Goal: Transaction & Acquisition: Register for event/course

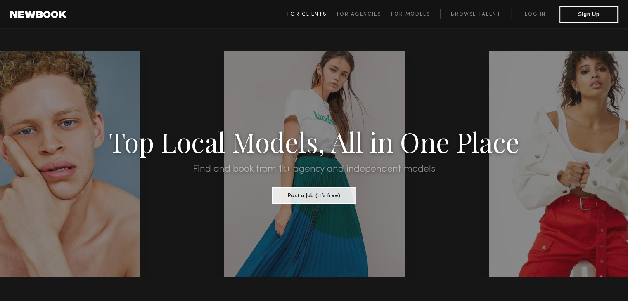
click at [313, 12] on span "For Clients" at bounding box center [306, 14] width 39 height 5
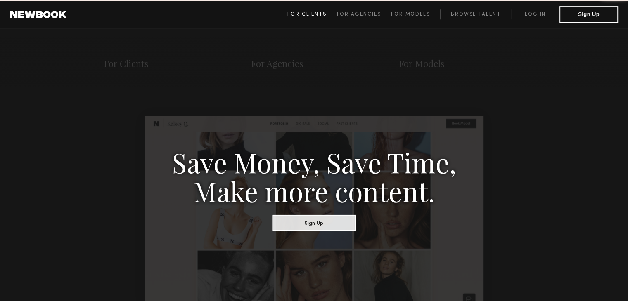
scroll to position [412, 0]
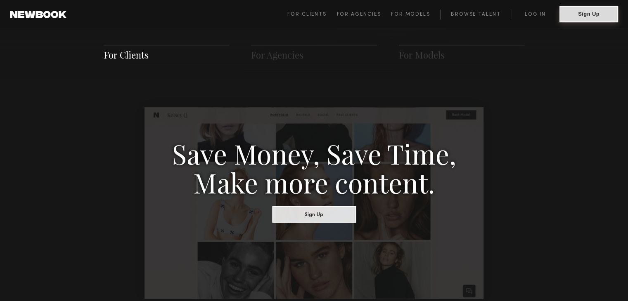
click at [582, 16] on button "Sign Up" at bounding box center [589, 14] width 59 height 17
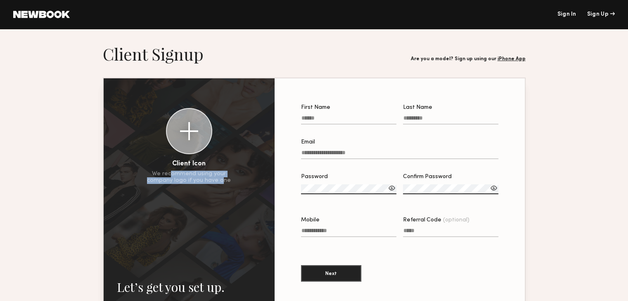
drag, startPoint x: 173, startPoint y: 178, endPoint x: 221, endPoint y: 186, distance: 49.4
click at [221, 186] on div "Client Icon We recommend using your company logo if you have one Let’s get you …" at bounding box center [189, 210] width 171 height 264
click at [316, 122] on input "First Name" at bounding box center [348, 119] width 95 height 9
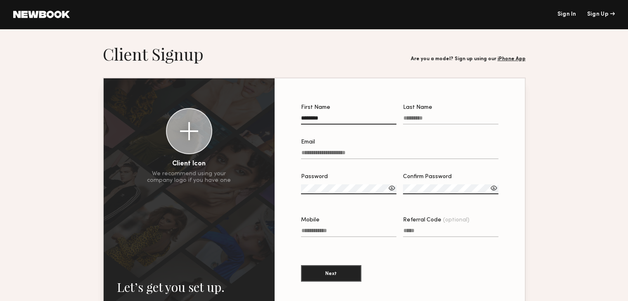
type input "********"
click at [425, 121] on input "Last Name" at bounding box center [450, 119] width 95 height 9
type input "**********"
click at [371, 154] on input "Email" at bounding box center [400, 154] width 198 height 9
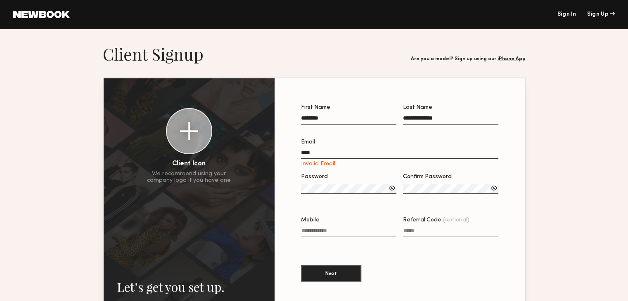
click at [313, 156] on input "****" at bounding box center [400, 154] width 198 height 9
type input "**********"
click at [335, 188] on label "Password" at bounding box center [348, 188] width 95 height 28
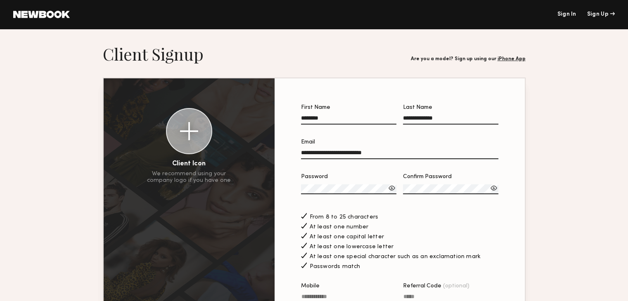
scroll to position [83, 0]
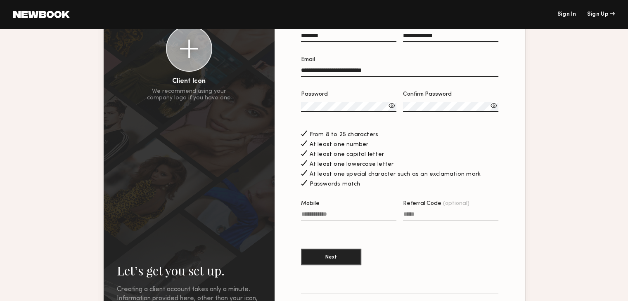
click at [335, 218] on input "Mobile" at bounding box center [348, 215] width 95 height 9
type input "**********"
click at [330, 263] on button "Next" at bounding box center [331, 257] width 60 height 17
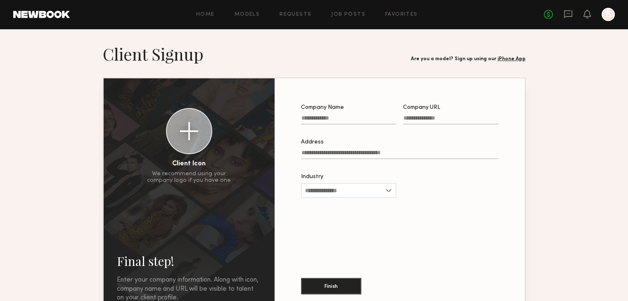
click at [332, 121] on input "Company Name" at bounding box center [348, 119] width 95 height 9
type input "*******"
click at [425, 120] on input "Company URL" at bounding box center [450, 119] width 95 height 9
type input "**********"
click at [375, 157] on input "Address" at bounding box center [399, 154] width 197 height 9
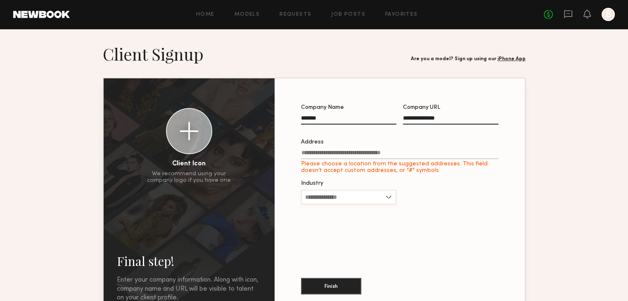
click at [356, 195] on input "Industry" at bounding box center [348, 197] width 95 height 15
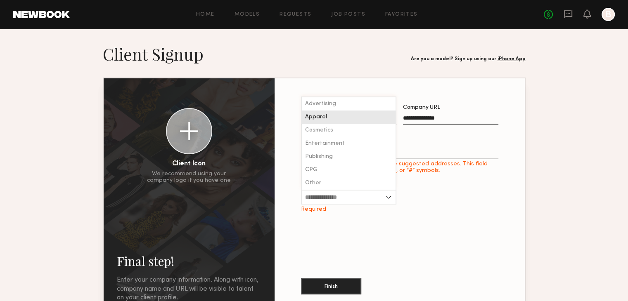
click at [350, 123] on div "Apparel" at bounding box center [349, 117] width 94 height 13
type input "*******"
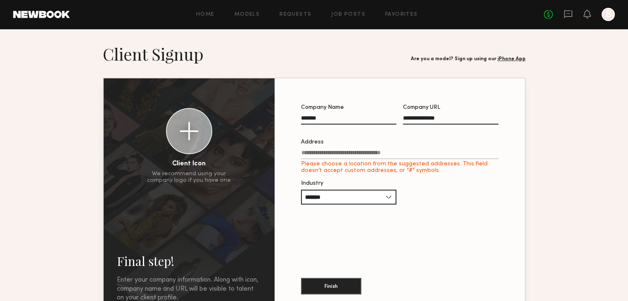
click at [352, 154] on input "Address Please choose a location from the suggested addresses. This field doesn…" at bounding box center [399, 154] width 197 height 9
type input "**********"
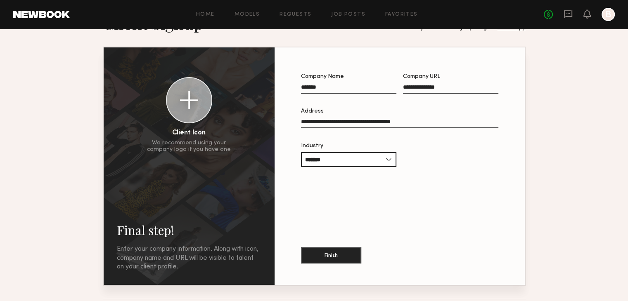
scroll to position [64, 0]
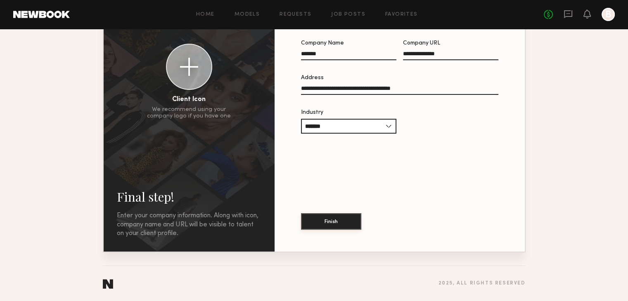
click at [344, 228] on button "Finish" at bounding box center [331, 222] width 60 height 17
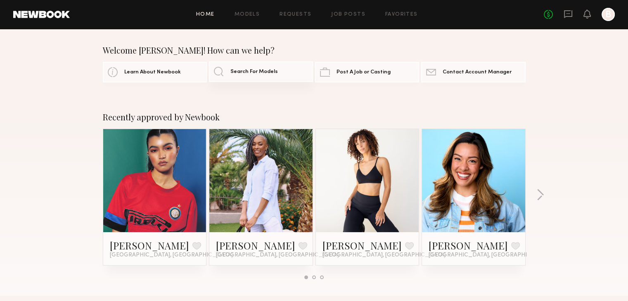
click at [240, 72] on span "Search For Models" at bounding box center [253, 71] width 47 height 5
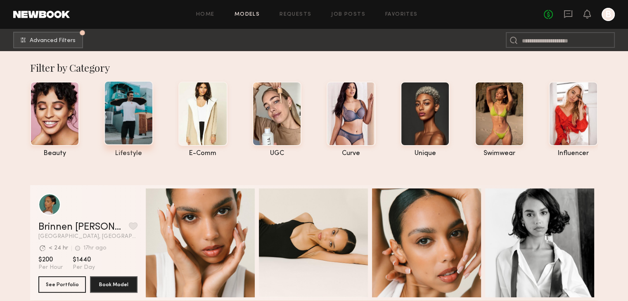
click at [144, 126] on div at bounding box center [128, 113] width 49 height 64
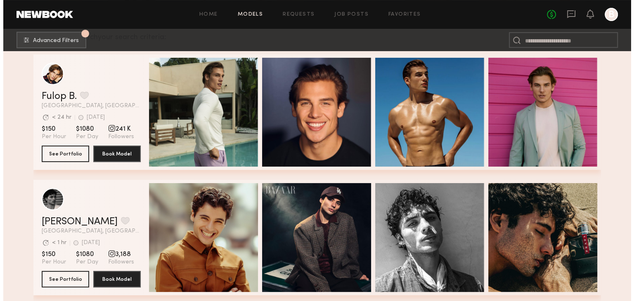
scroll to position [83, 0]
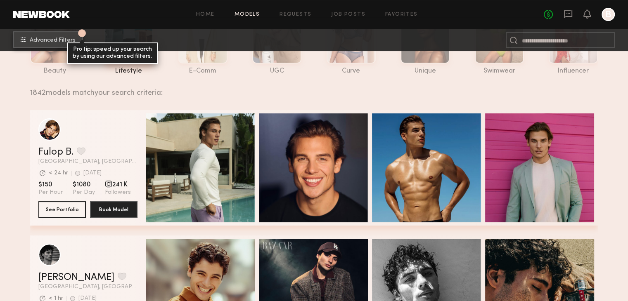
click at [62, 35] on button "1 Advanced Filters Pro tip: speed up your search by using our advanced filters." at bounding box center [48, 39] width 70 height 17
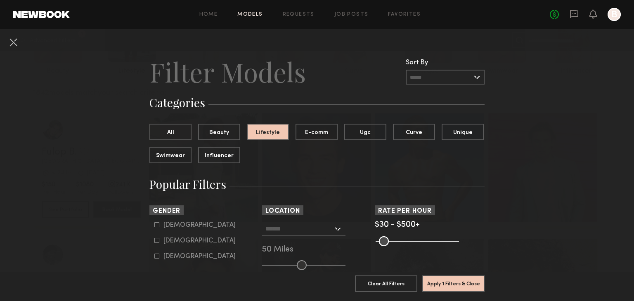
click at [158, 243] on label "[DEMOGRAPHIC_DATA]" at bounding box center [194, 240] width 81 height 5
type input "**"
click at [269, 225] on input "text" at bounding box center [300, 229] width 68 height 14
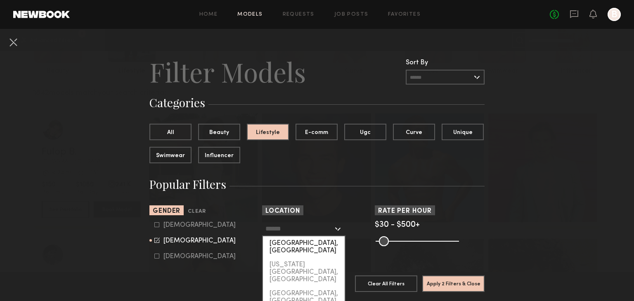
click at [278, 243] on div "[GEOGRAPHIC_DATA], [GEOGRAPHIC_DATA]" at bounding box center [304, 247] width 82 height 21
type input "**********"
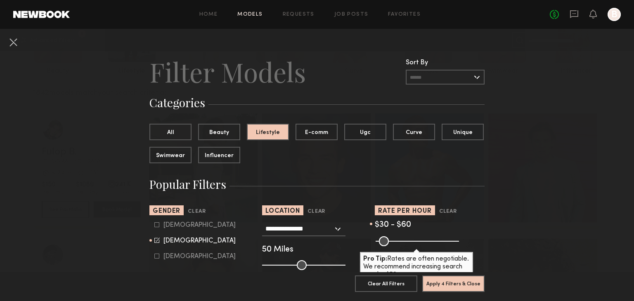
drag, startPoint x: 451, startPoint y: 241, endPoint x: 382, endPoint y: 239, distance: 69.4
type input "**"
click at [382, 239] on input "range" at bounding box center [417, 242] width 83 height 10
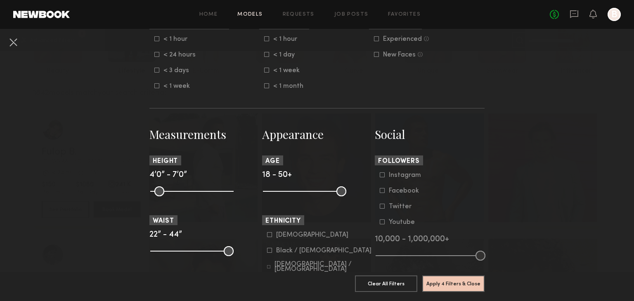
scroll to position [289, 0]
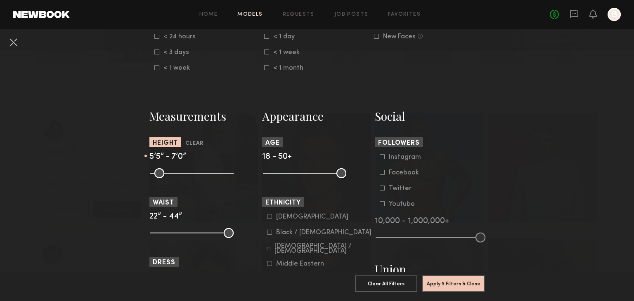
drag, startPoint x: 152, startPoint y: 182, endPoint x: 186, endPoint y: 182, distance: 33.9
type input "**"
click at [186, 178] on input "range" at bounding box center [191, 174] width 83 height 10
drag, startPoint x: 340, startPoint y: 179, endPoint x: 310, endPoint y: 179, distance: 30.6
type input "**"
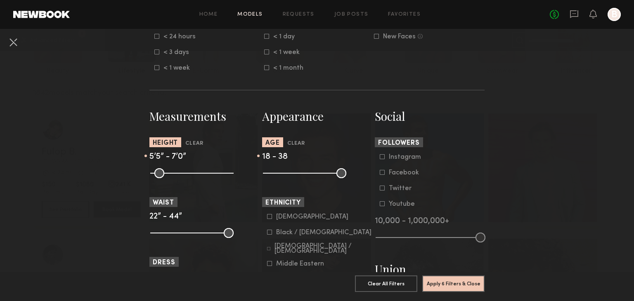
click at [310, 178] on input "range" at bounding box center [304, 174] width 83 height 10
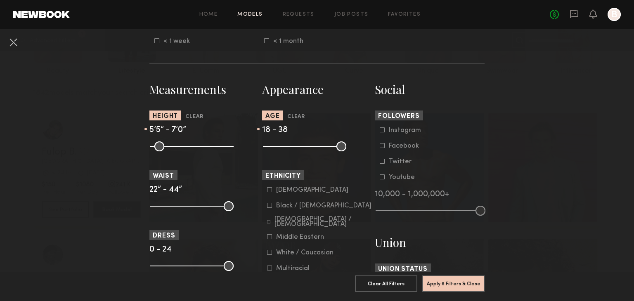
scroll to position [330, 0]
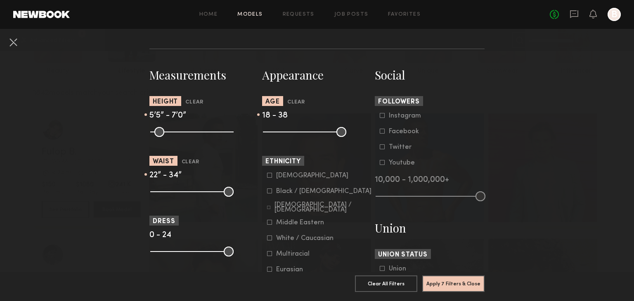
drag, startPoint x: 225, startPoint y: 199, endPoint x: 192, endPoint y: 198, distance: 32.6
type input "**"
click at [192, 197] on input "range" at bounding box center [191, 192] width 83 height 10
click at [268, 194] on icon at bounding box center [270, 191] width 5 height 5
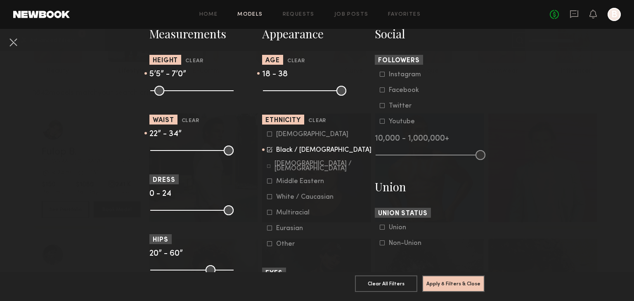
scroll to position [413, 0]
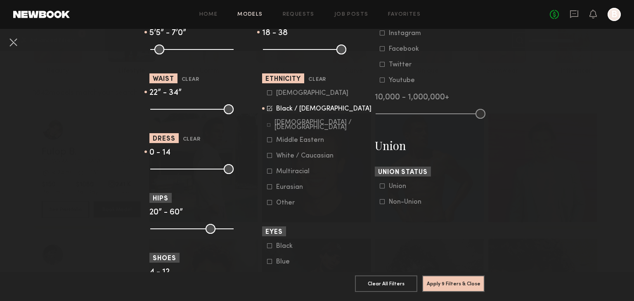
drag, startPoint x: 226, startPoint y: 176, endPoint x: 195, endPoint y: 178, distance: 31.9
type input "**"
click at [195, 174] on input "range" at bounding box center [191, 169] width 83 height 10
drag, startPoint x: 225, startPoint y: 234, endPoint x: 204, endPoint y: 234, distance: 21.1
type input "**"
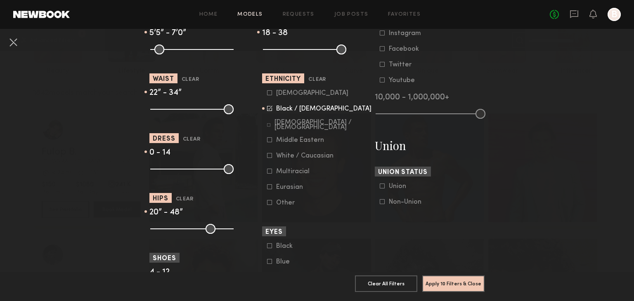
click at [204, 234] on input "range" at bounding box center [191, 229] width 83 height 10
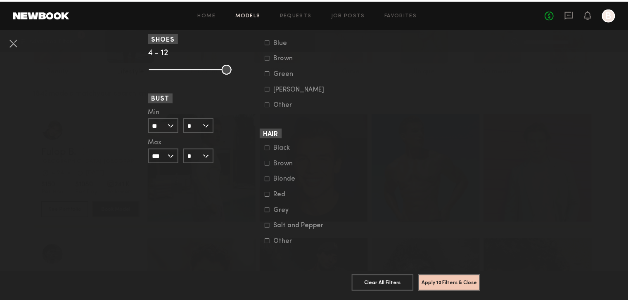
scroll to position [676, 0]
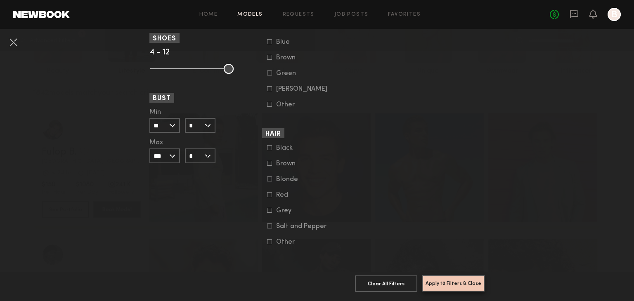
click at [454, 275] on button "Apply 10 Filters & Close" at bounding box center [453, 283] width 62 height 17
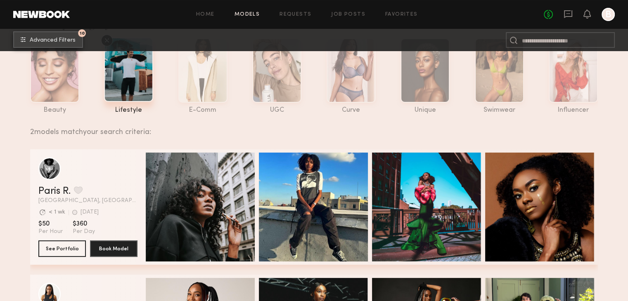
scroll to position [28, 0]
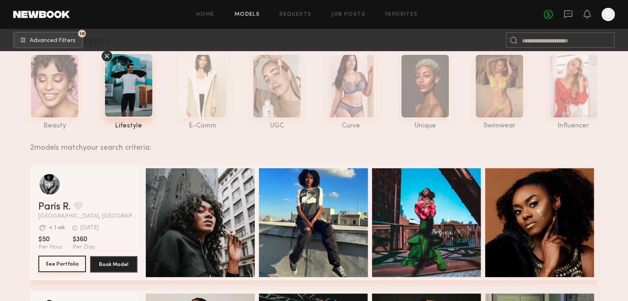
click at [60, 266] on button "See Portfolio" at bounding box center [61, 264] width 47 height 17
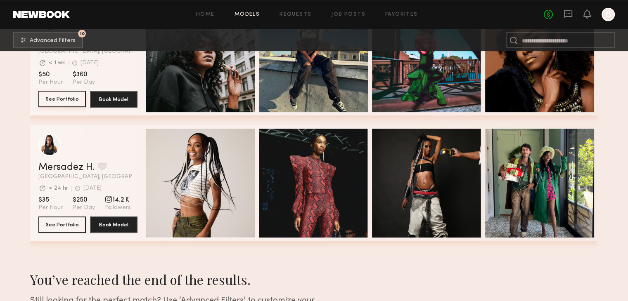
scroll to position [275, 0]
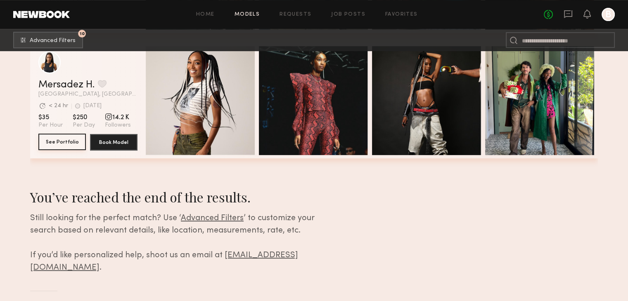
click at [74, 138] on button "See Portfolio" at bounding box center [61, 142] width 47 height 17
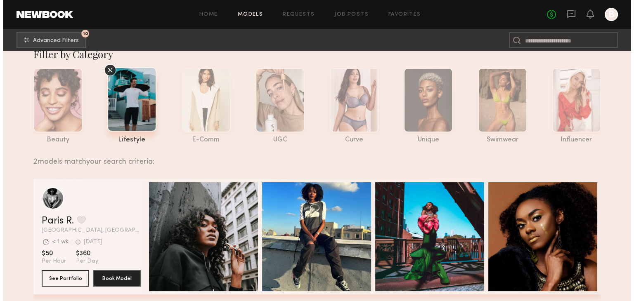
scroll to position [0, 0]
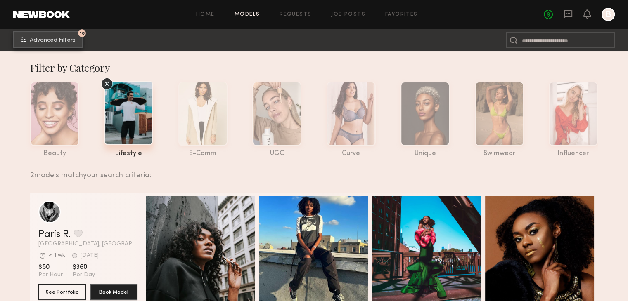
click at [62, 47] on nb-browse-subheader "10 Advanced Filters 10" at bounding box center [314, 40] width 628 height 22
click at [60, 38] on span "Advanced Filters" at bounding box center [53, 41] width 46 height 6
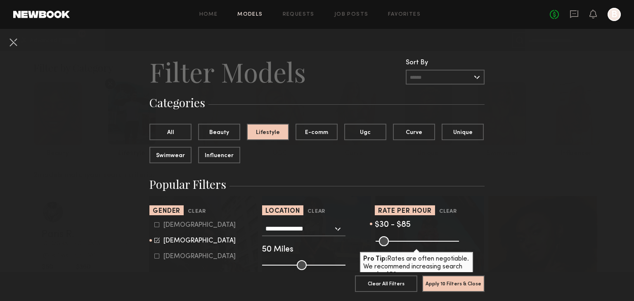
drag, startPoint x: 380, startPoint y: 240, endPoint x: 386, endPoint y: 240, distance: 6.2
type input "**"
click at [386, 240] on input "range" at bounding box center [417, 242] width 83 height 10
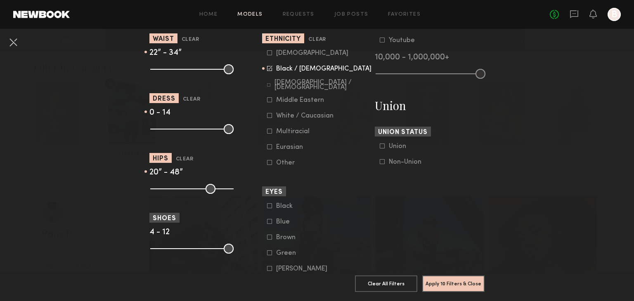
scroll to position [454, 0]
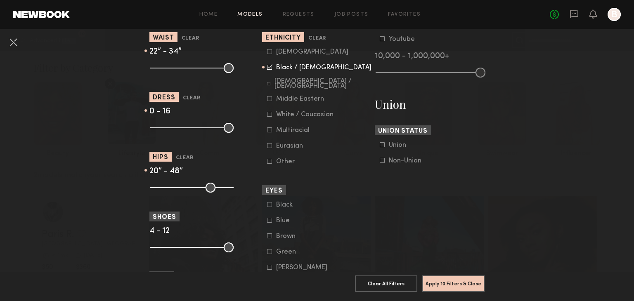
drag, startPoint x: 193, startPoint y: 135, endPoint x: 200, endPoint y: 135, distance: 6.7
type input "**"
click at [200, 133] on input "range" at bounding box center [191, 128] width 83 height 10
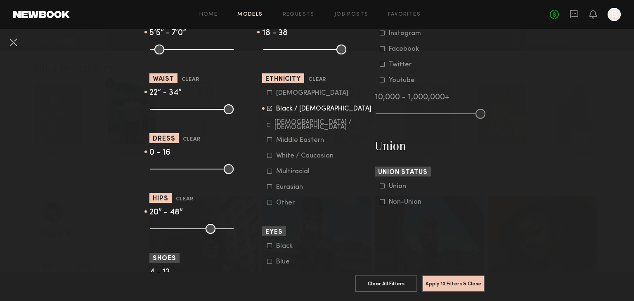
scroll to position [413, 0]
type input "**"
click at [200, 114] on input "range" at bounding box center [191, 109] width 83 height 10
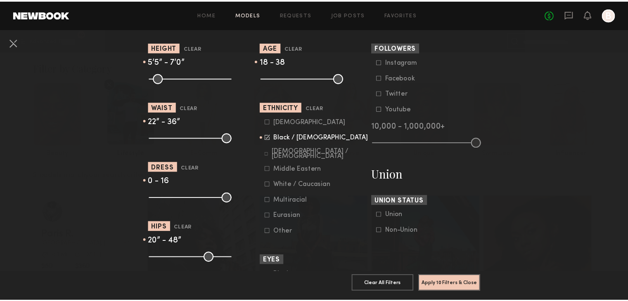
scroll to position [372, 0]
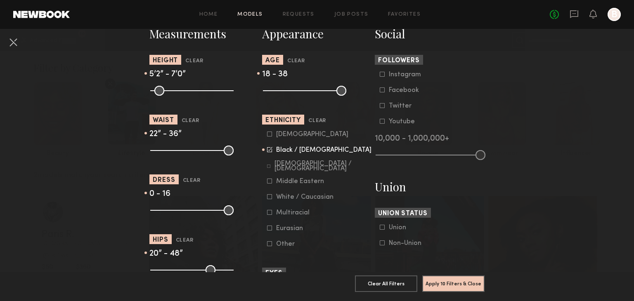
drag, startPoint x: 186, startPoint y: 96, endPoint x: 181, endPoint y: 96, distance: 4.5
type input "**"
click at [181, 96] on input "range" at bounding box center [191, 91] width 83 height 10
click at [314, 93] on input "range" at bounding box center [304, 91] width 83 height 10
type input "**"
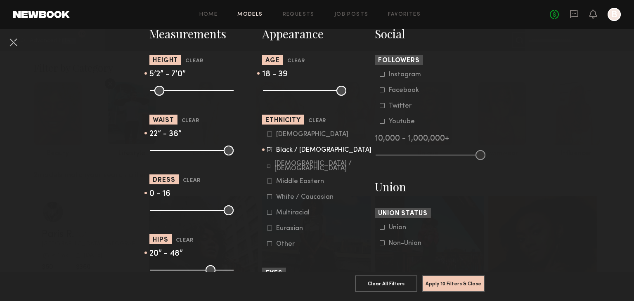
click at [314, 95] on input "range" at bounding box center [304, 91] width 83 height 10
click at [268, 137] on icon at bounding box center [269, 134] width 5 height 5
click at [267, 215] on icon at bounding box center [269, 212] width 5 height 5
click at [448, 275] on button "Apply 10 Filters & Close" at bounding box center [453, 283] width 62 height 17
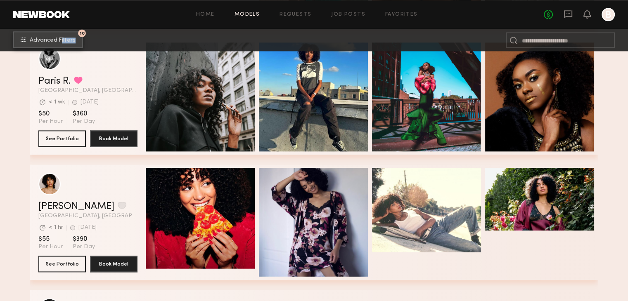
scroll to position [1115, 0]
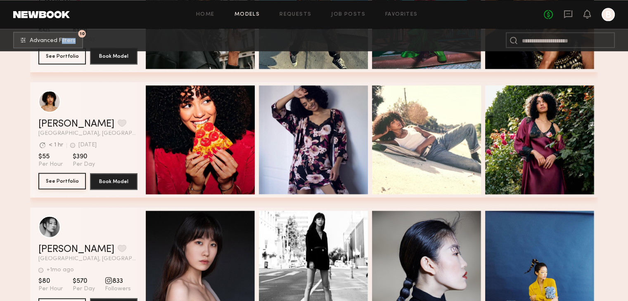
click at [71, 185] on button "See Portfolio" at bounding box center [61, 181] width 47 height 17
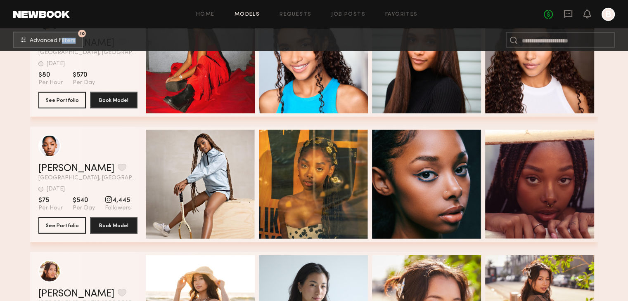
scroll to position [2313, 0]
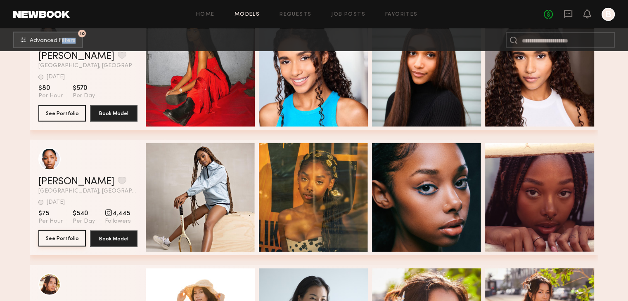
click at [59, 242] on button "See Portfolio" at bounding box center [61, 238] width 47 height 17
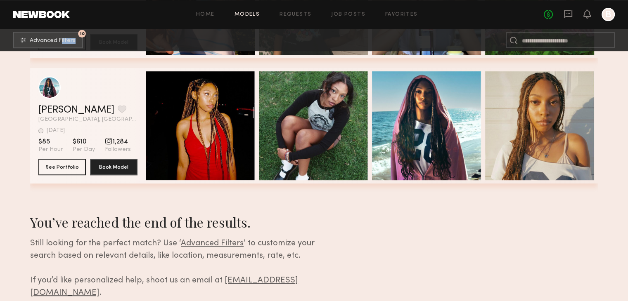
scroll to position [3540, 0]
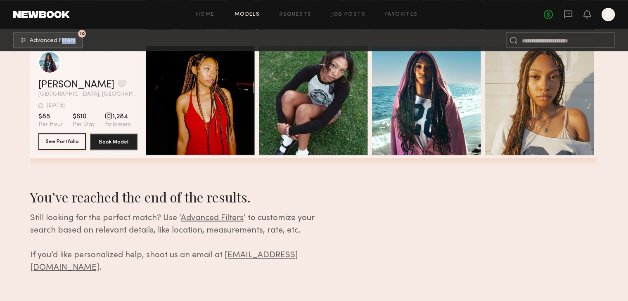
click at [57, 147] on button "See Portfolio" at bounding box center [61, 141] width 47 height 17
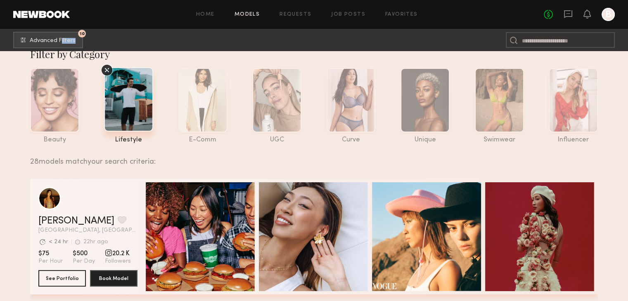
scroll to position [0, 0]
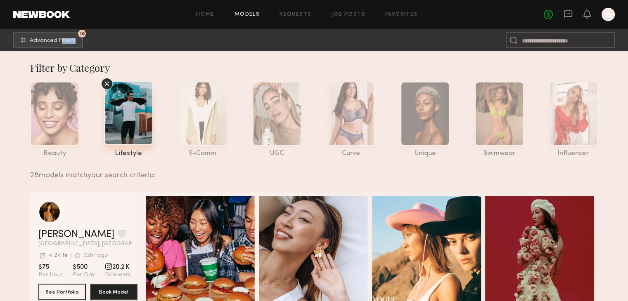
click at [107, 86] on icon at bounding box center [107, 84] width 12 height 12
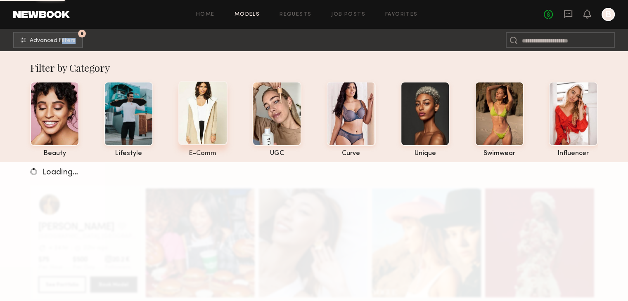
click at [187, 109] on div at bounding box center [202, 113] width 49 height 64
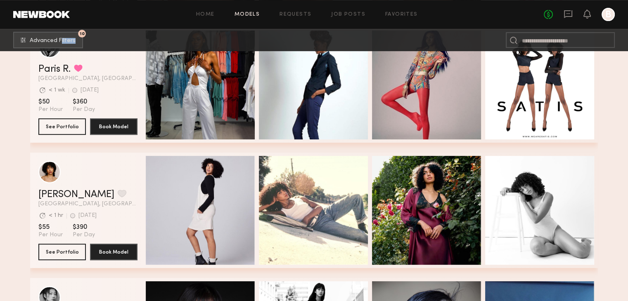
scroll to position [372, 0]
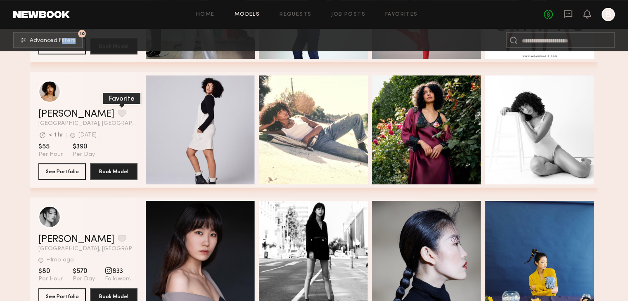
click at [118, 117] on button "grid" at bounding box center [122, 112] width 9 height 7
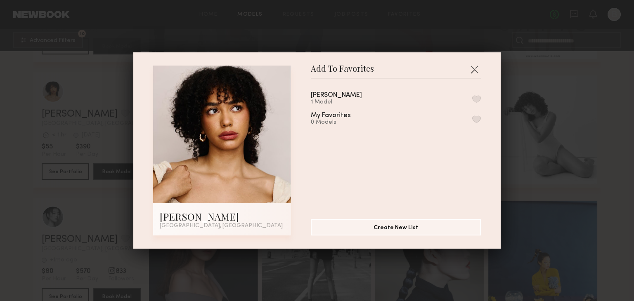
click at [326, 103] on div "1 Model" at bounding box center [346, 102] width 71 height 7
drag, startPoint x: 468, startPoint y: 98, endPoint x: 464, endPoint y: 98, distance: 4.6
click at [472, 98] on button "button" at bounding box center [476, 98] width 9 height 7
click at [469, 67] on button "button" at bounding box center [474, 69] width 13 height 13
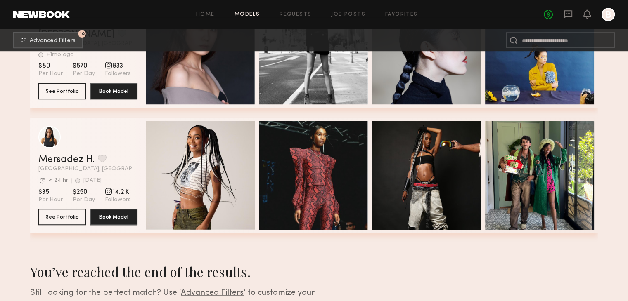
scroll to position [578, 0]
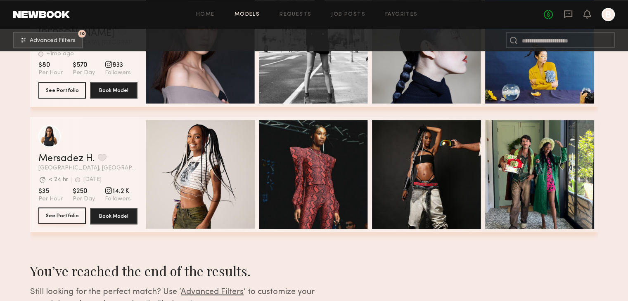
click at [54, 220] on button "See Portfolio" at bounding box center [61, 216] width 47 height 17
click at [347, 17] on link "Job Posts" at bounding box center [348, 14] width 34 height 5
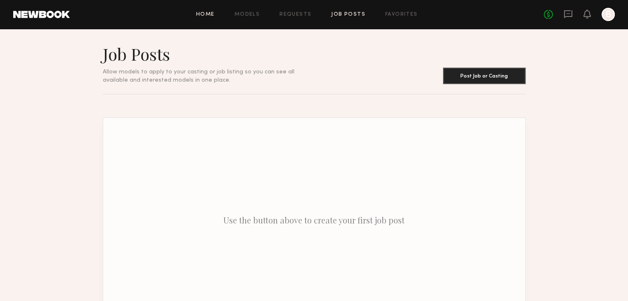
click at [206, 13] on link "Home" at bounding box center [205, 14] width 19 height 5
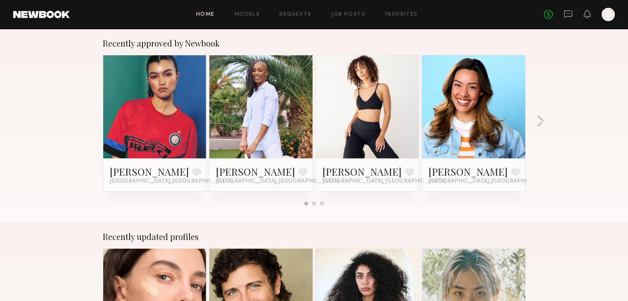
scroll to position [330, 0]
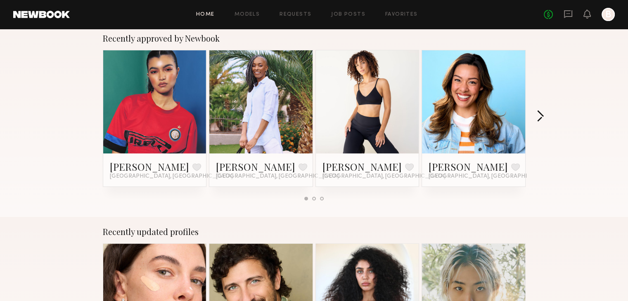
click at [537, 116] on button "button" at bounding box center [540, 117] width 8 height 14
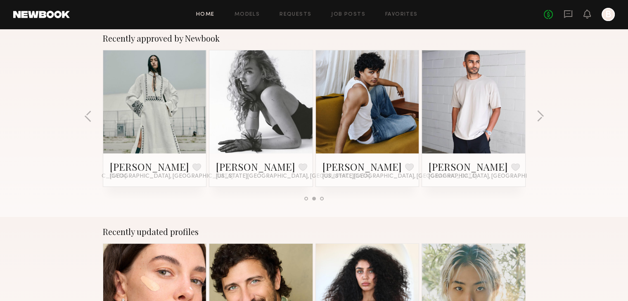
click at [535, 120] on div "Recently approved by Newbook [PERSON_NAME] Favorite [GEOGRAPHIC_DATA], [GEOGRAP…" at bounding box center [314, 121] width 628 height 194
click at [539, 117] on button "button" at bounding box center [540, 117] width 8 height 14
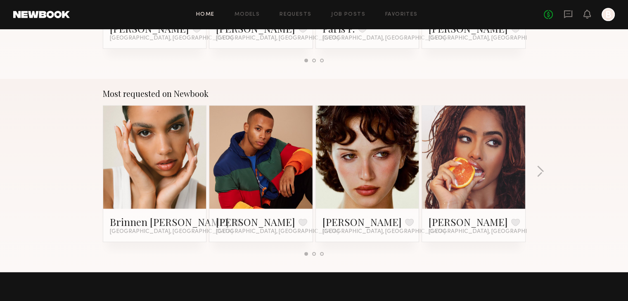
scroll to position [702, 0]
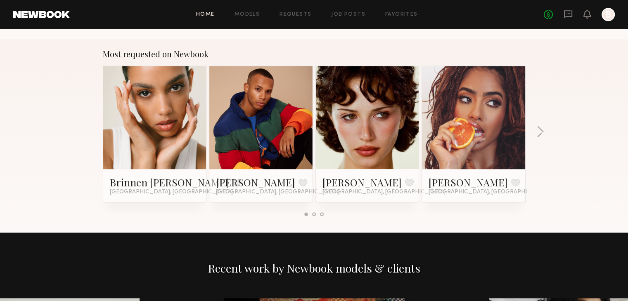
click at [492, 123] on link at bounding box center [474, 117] width 50 height 103
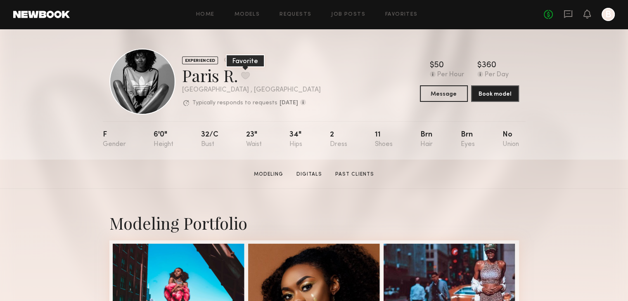
click at [243, 76] on button at bounding box center [245, 75] width 9 height 7
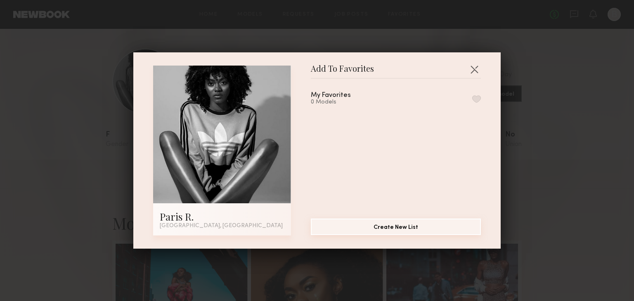
click at [377, 227] on button "Create New List" at bounding box center [396, 227] width 170 height 17
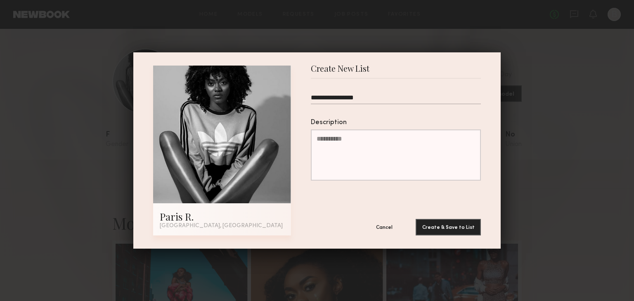
drag, startPoint x: 372, startPoint y: 96, endPoint x: 304, endPoint y: 100, distance: 68.2
click at [304, 100] on div "**********" at bounding box center [317, 151] width 328 height 170
type input "**********"
click at [331, 145] on textarea "Description" at bounding box center [396, 155] width 170 height 51
paste textarea "**********"
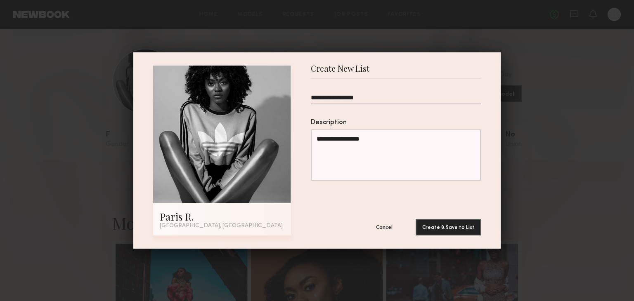
type textarea "**********"
drag, startPoint x: 374, startPoint y: 99, endPoint x: 261, endPoint y: 107, distance: 113.5
click at [261, 107] on div "**********" at bounding box center [317, 151] width 328 height 170
type input "*"
type input "*******"
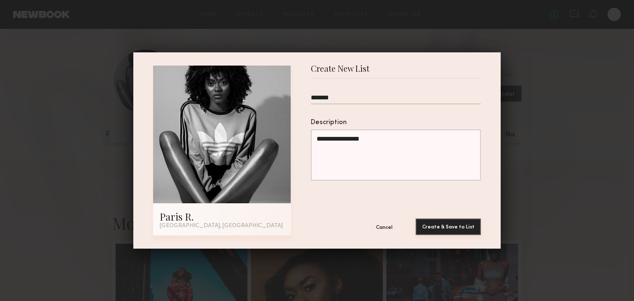
click at [431, 222] on button "Create & Save to List" at bounding box center [448, 227] width 65 height 17
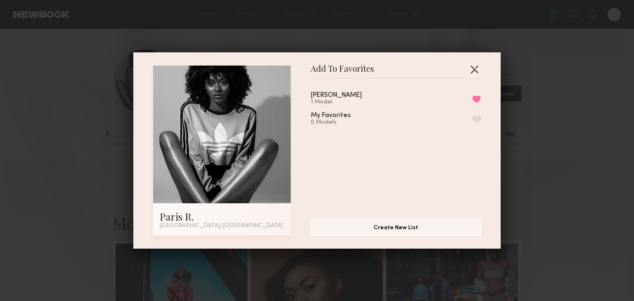
click at [470, 71] on button "button" at bounding box center [474, 69] width 13 height 13
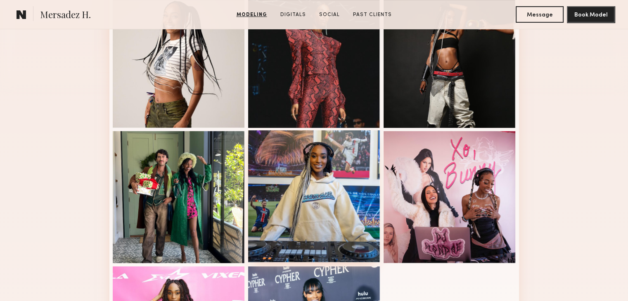
scroll to position [372, 0]
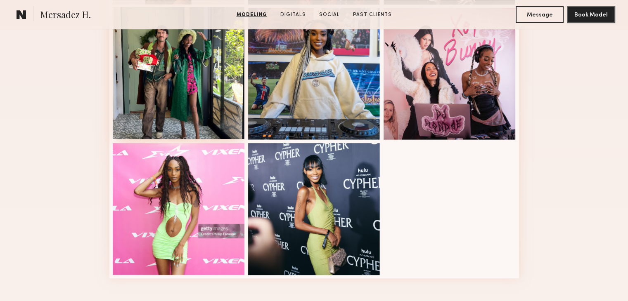
click at [209, 124] on div at bounding box center [179, 73] width 132 height 132
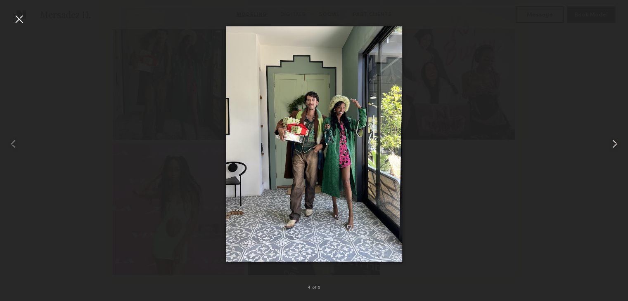
click at [616, 142] on common-icon at bounding box center [614, 144] width 13 height 13
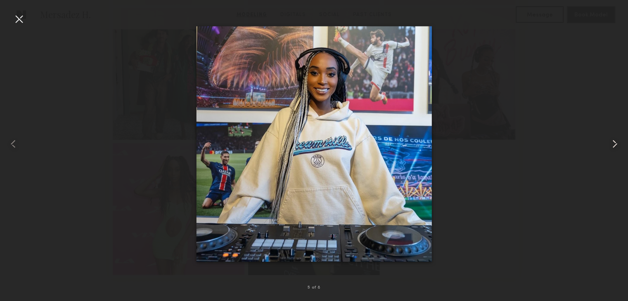
click at [616, 142] on common-icon at bounding box center [614, 144] width 13 height 13
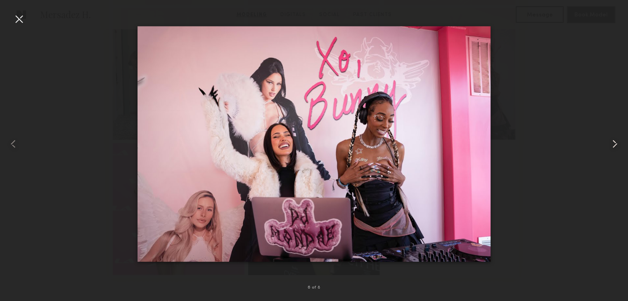
click at [616, 142] on common-icon at bounding box center [614, 144] width 13 height 13
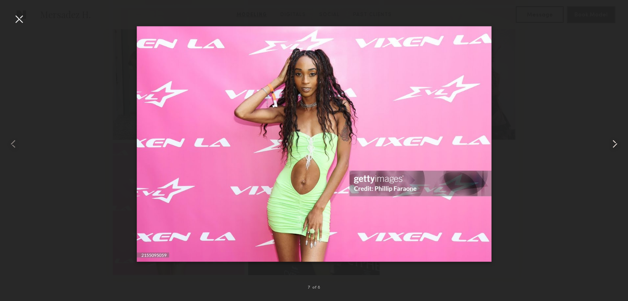
click at [616, 142] on common-icon at bounding box center [614, 144] width 13 height 13
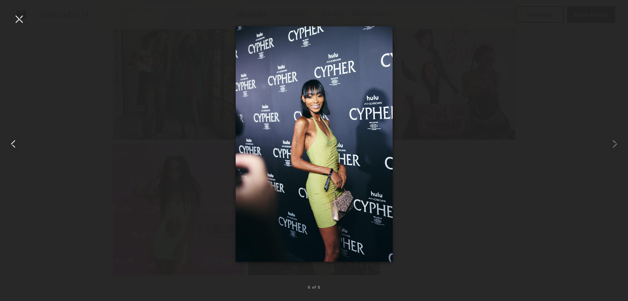
click at [14, 139] on common-icon at bounding box center [13, 144] width 13 height 13
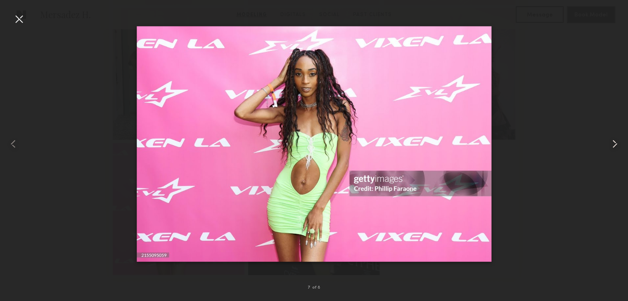
click at [617, 142] on common-icon at bounding box center [614, 144] width 13 height 13
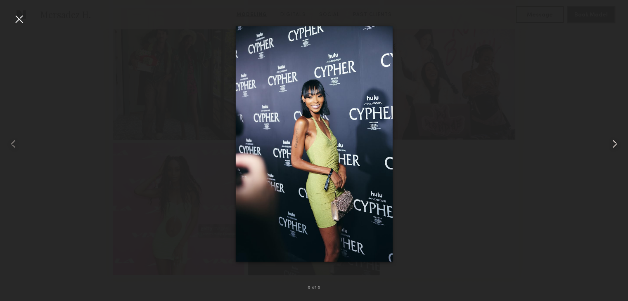
click at [617, 142] on common-icon at bounding box center [614, 144] width 13 height 13
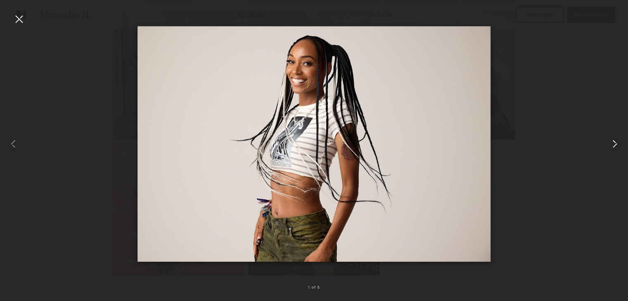
click at [617, 142] on common-icon at bounding box center [614, 144] width 13 height 13
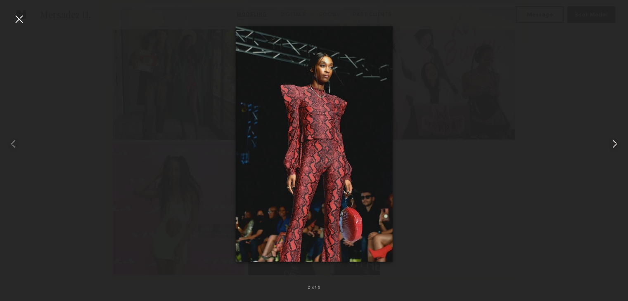
click at [617, 142] on common-icon at bounding box center [614, 144] width 13 height 13
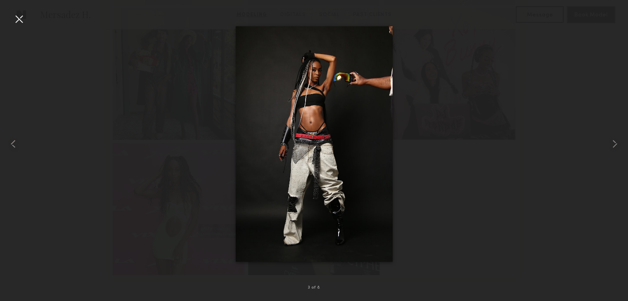
click at [545, 124] on div at bounding box center [314, 144] width 628 height 262
click at [21, 19] on div at bounding box center [18, 18] width 13 height 13
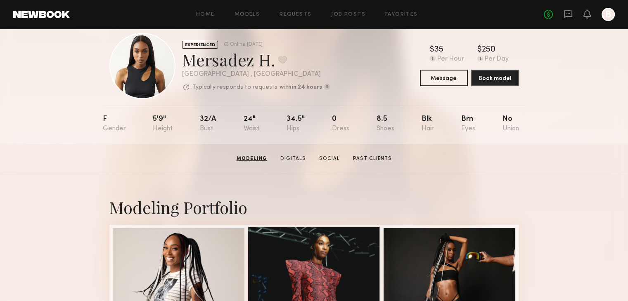
scroll to position [0, 0]
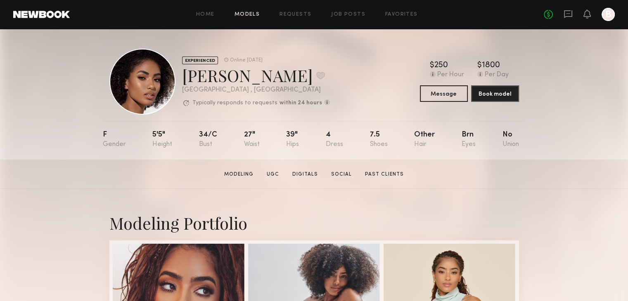
click at [249, 14] on link "Models" at bounding box center [247, 14] width 25 height 5
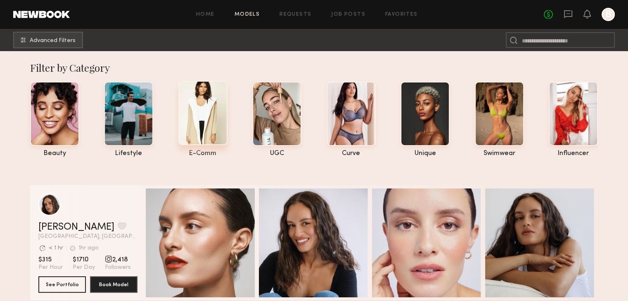
click at [198, 119] on div at bounding box center [202, 113] width 49 height 64
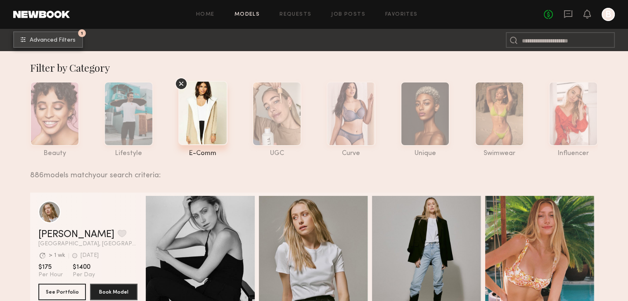
click at [64, 44] on button "1 Advanced Filters" at bounding box center [48, 39] width 70 height 17
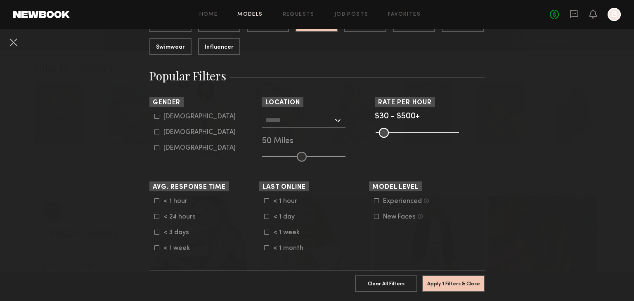
scroll to position [124, 0]
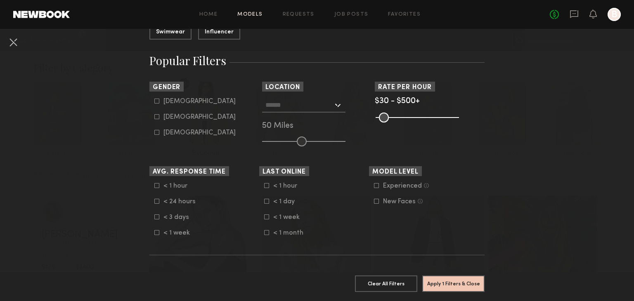
click at [155, 119] on icon at bounding box center [156, 116] width 5 height 5
type input "**"
click at [332, 103] on div at bounding box center [303, 105] width 83 height 15
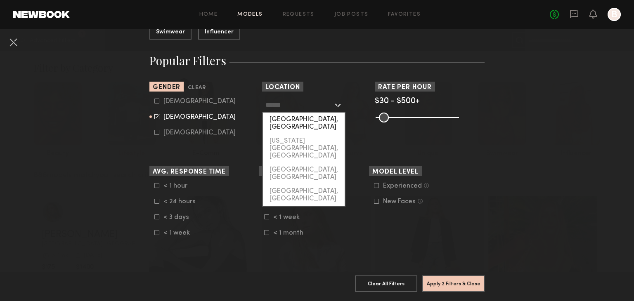
click at [306, 121] on div "[GEOGRAPHIC_DATA], [GEOGRAPHIC_DATA]" at bounding box center [304, 123] width 82 height 21
type input "**********"
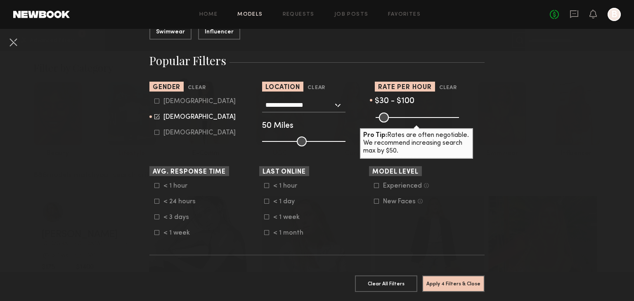
drag, startPoint x: 451, startPoint y: 117, endPoint x: 388, endPoint y: 115, distance: 62.8
type input "***"
click at [388, 115] on input "range" at bounding box center [417, 118] width 83 height 10
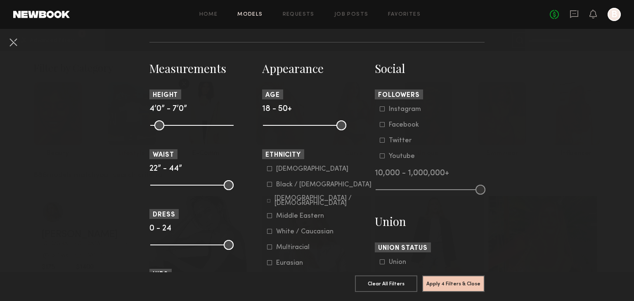
scroll to position [372, 0]
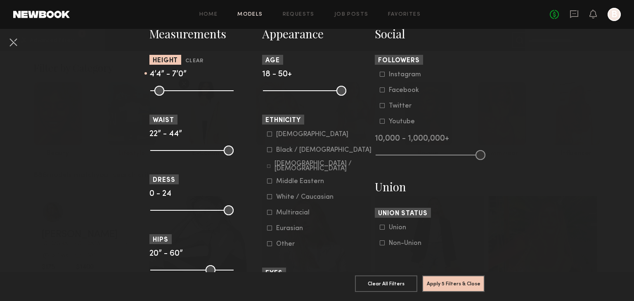
drag, startPoint x: 155, startPoint y: 96, endPoint x: 161, endPoint y: 96, distance: 5.4
click at [161, 96] on input "range" at bounding box center [191, 91] width 83 height 10
drag, startPoint x: 161, startPoint y: 96, endPoint x: 166, endPoint y: 97, distance: 5.0
click at [166, 96] on input "range" at bounding box center [191, 91] width 83 height 10
click at [169, 96] on input "range" at bounding box center [191, 91] width 83 height 10
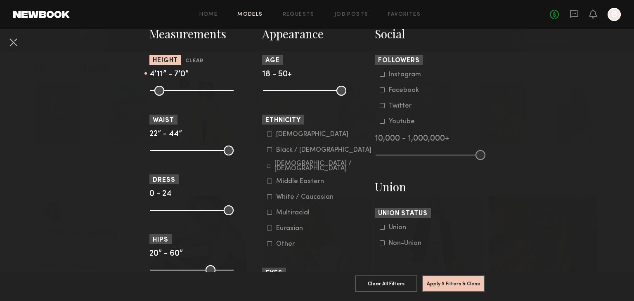
drag, startPoint x: 169, startPoint y: 99, endPoint x: 175, endPoint y: 99, distance: 5.8
click at [175, 96] on input "range" at bounding box center [191, 91] width 83 height 10
drag, startPoint x: 174, startPoint y: 99, endPoint x: 180, endPoint y: 100, distance: 6.2
click at [180, 96] on input "range" at bounding box center [191, 91] width 83 height 10
drag, startPoint x: 179, startPoint y: 98, endPoint x: 185, endPoint y: 98, distance: 6.2
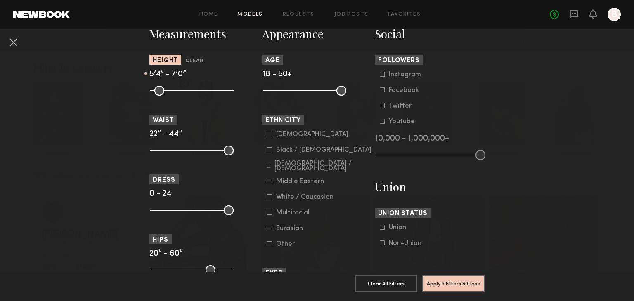
type input "**"
click at [185, 96] on input "range" at bounding box center [191, 91] width 83 height 10
drag, startPoint x: 337, startPoint y: 97, endPoint x: 314, endPoint y: 98, distance: 22.3
type input "**"
click at [314, 96] on input "range" at bounding box center [304, 91] width 83 height 10
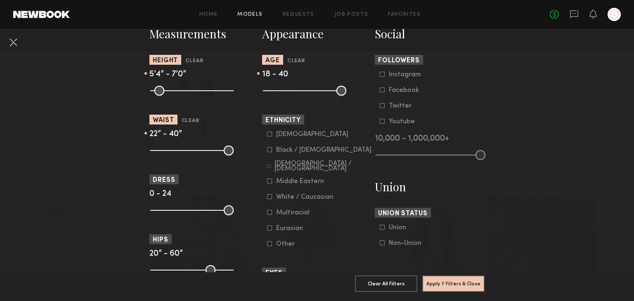
drag, startPoint x: 228, startPoint y: 157, endPoint x: 212, endPoint y: 157, distance: 15.3
type input "**"
click at [212, 156] on input "range" at bounding box center [191, 151] width 83 height 10
drag, startPoint x: 223, startPoint y: 215, endPoint x: 214, endPoint y: 212, distance: 9.5
type input "**"
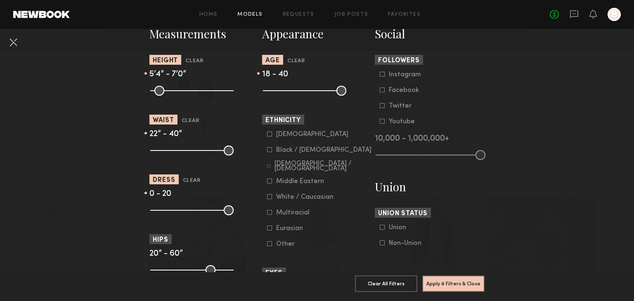
click at [214, 212] on input "range" at bounding box center [191, 211] width 83 height 10
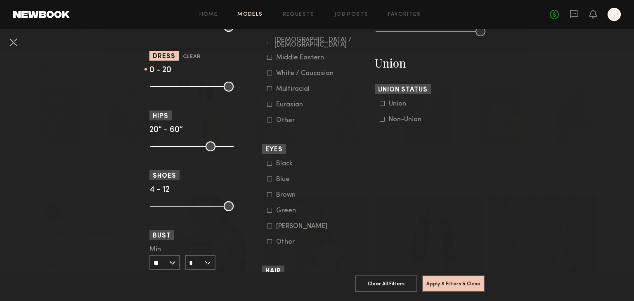
scroll to position [537, 0]
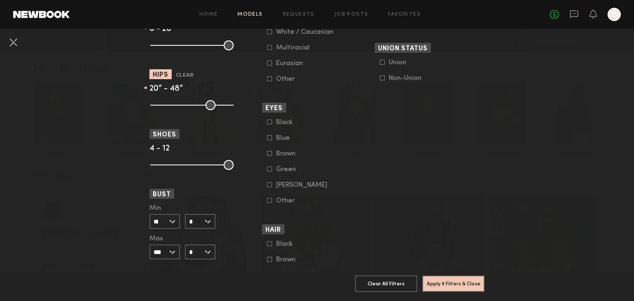
drag, startPoint x: 225, startPoint y: 109, endPoint x: 203, endPoint y: 111, distance: 21.6
type input "**"
click at [203, 110] on input "range" at bounding box center [191, 105] width 83 height 10
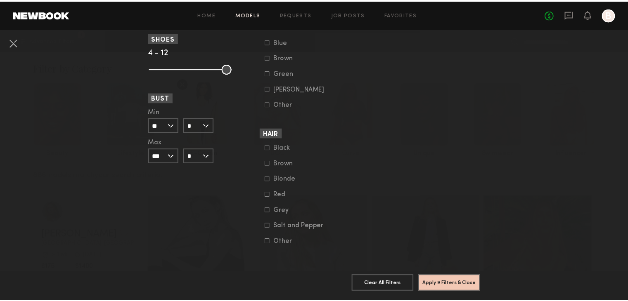
scroll to position [676, 0]
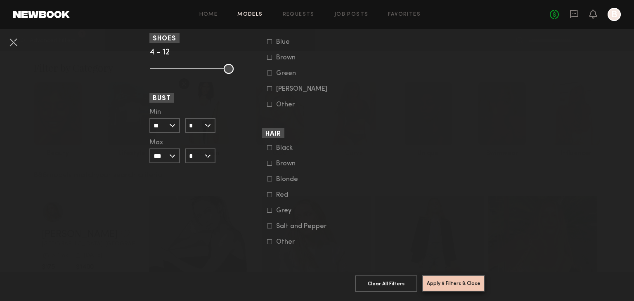
click at [457, 278] on button "Apply 9 Filters & Close" at bounding box center [453, 283] width 62 height 17
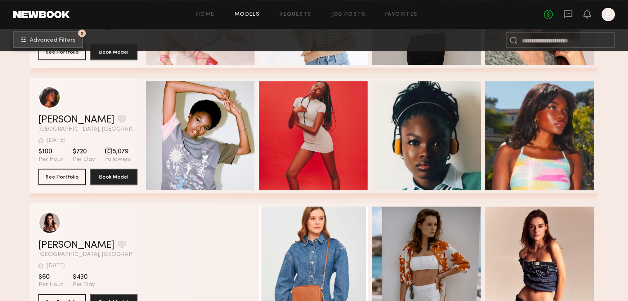
scroll to position [372, 0]
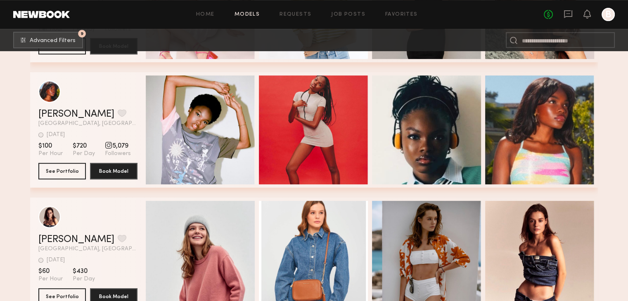
click at [102, 102] on div "grid" at bounding box center [87, 92] width 99 height 22
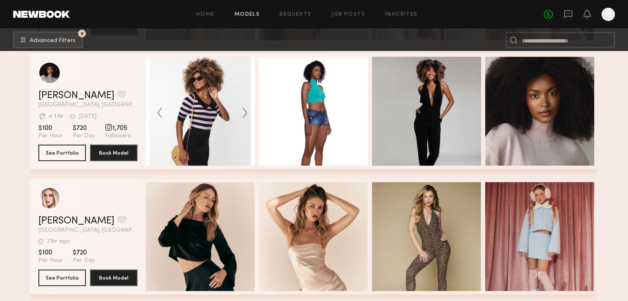
scroll to position [2271, 0]
